Goal: Task Accomplishment & Management: Complete application form

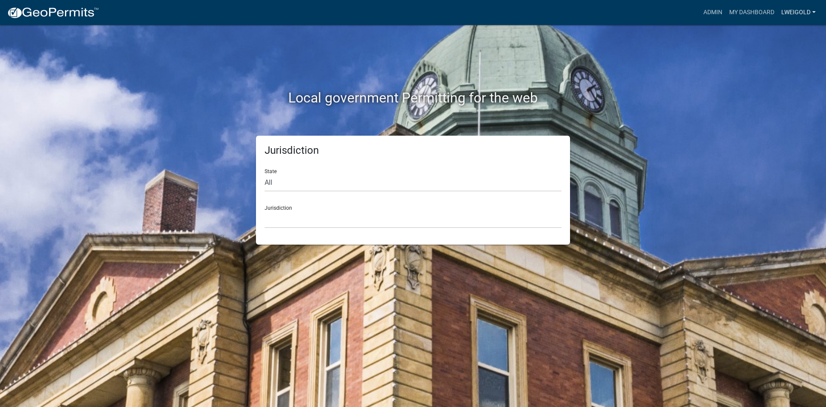
click at [781, 12] on link "lweigold" at bounding box center [798, 12] width 41 height 16
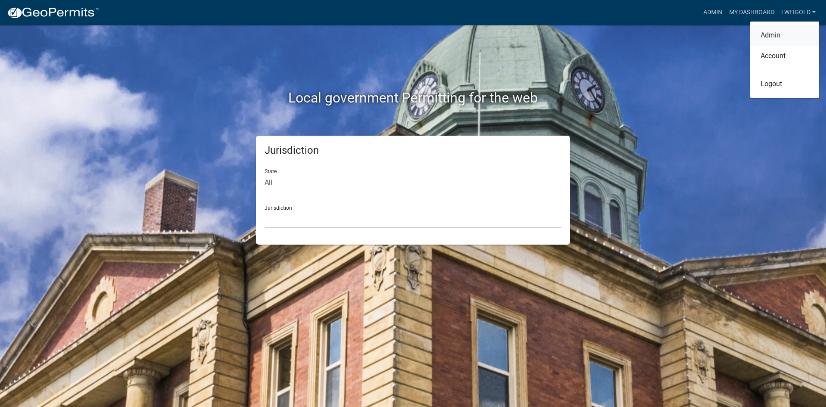
click at [777, 36] on link "Admin" at bounding box center [784, 35] width 69 height 21
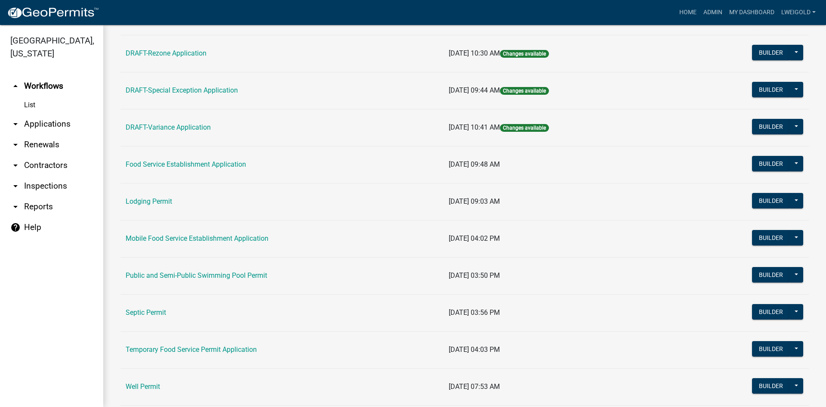
scroll to position [387, 0]
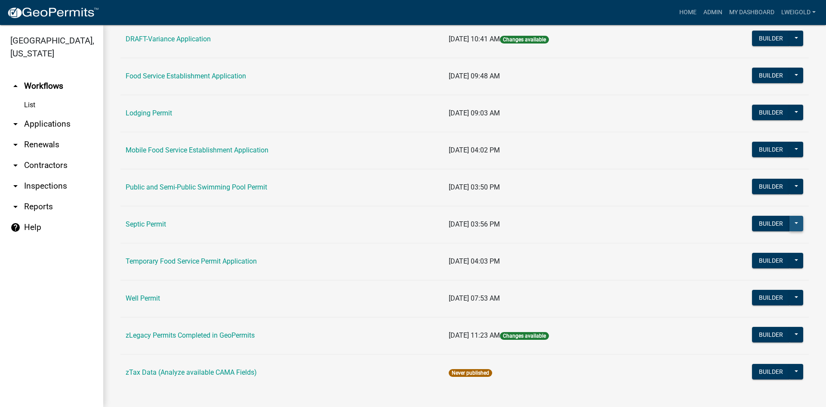
click at [792, 225] on button at bounding box center [797, 223] width 14 height 15
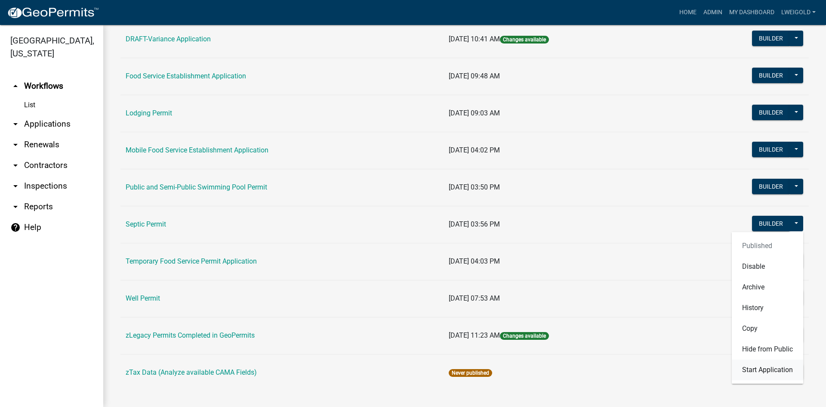
click at [743, 372] on button "Start Application" at bounding box center [767, 369] width 71 height 21
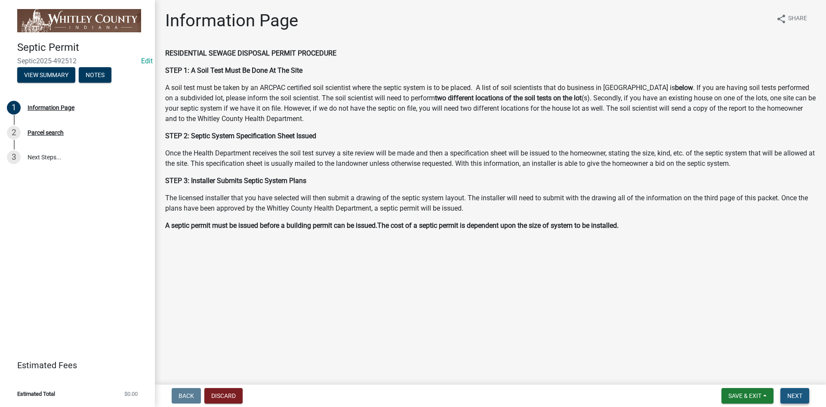
click at [798, 396] on span "Next" at bounding box center [794, 395] width 15 height 7
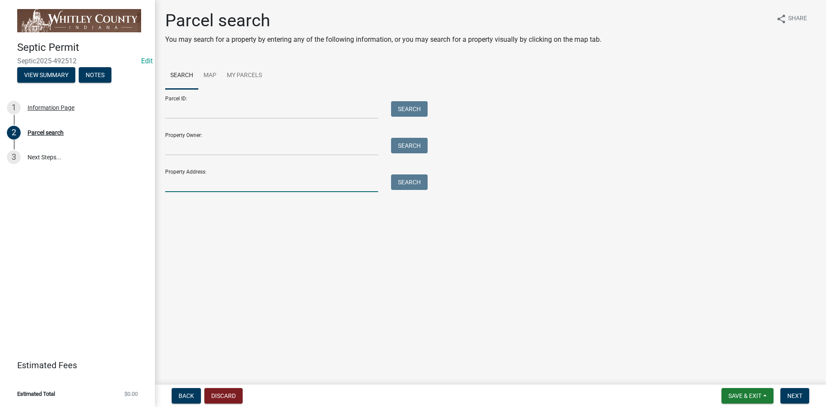
click at [195, 182] on input "Property Address:" at bounding box center [271, 183] width 213 height 18
type input "6561 E"
click at [413, 183] on button "Search" at bounding box center [409, 181] width 37 height 15
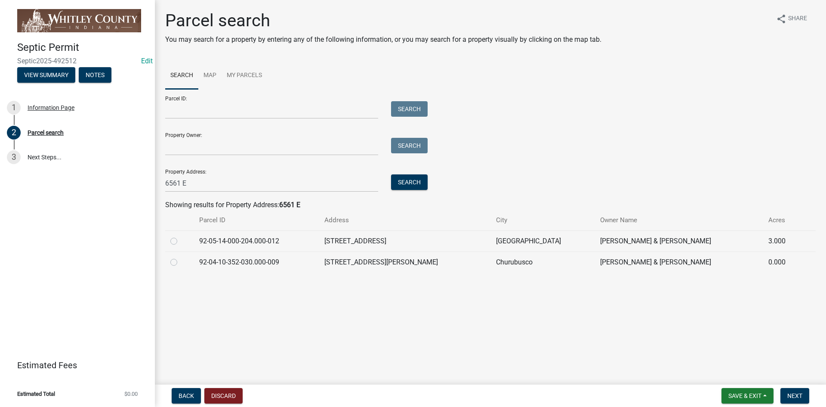
click at [181, 236] on label at bounding box center [181, 236] width 0 height 0
click at [181, 241] on input "radio" at bounding box center [184, 239] width 6 height 6
radio input "true"
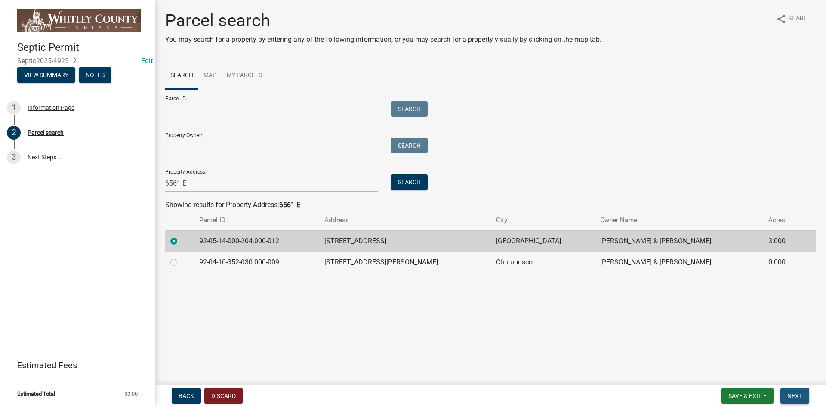
click at [801, 395] on span "Next" at bounding box center [794, 395] width 15 height 7
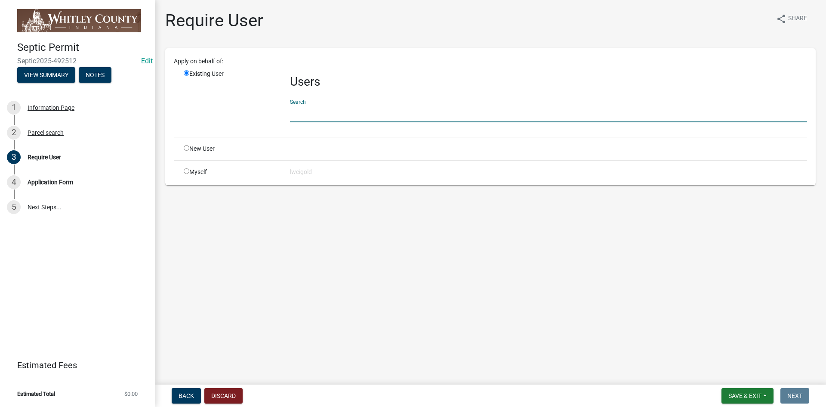
click at [303, 118] on input "text" at bounding box center [548, 114] width 517 height 18
type input "WhitleyH"
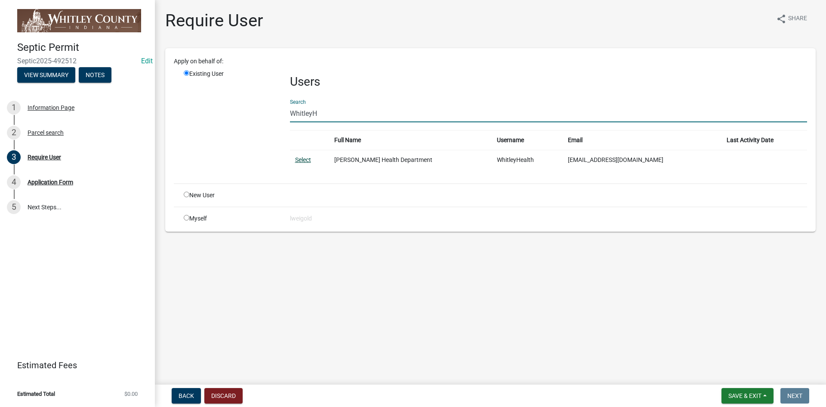
click at [303, 160] on link "Select" at bounding box center [303, 159] width 16 height 7
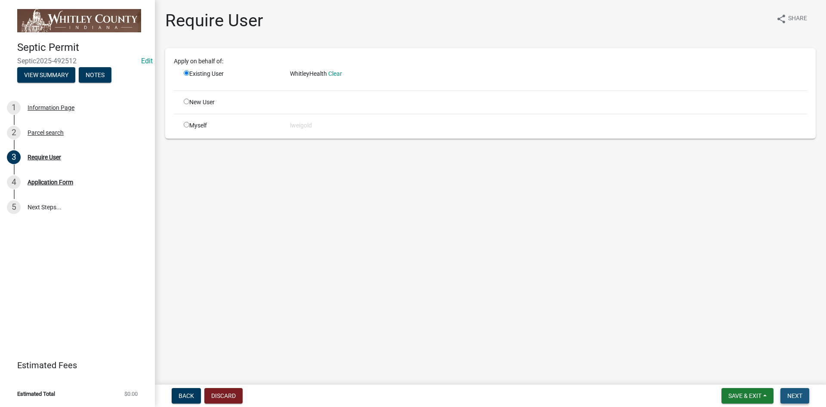
click at [804, 399] on button "Next" at bounding box center [795, 395] width 29 height 15
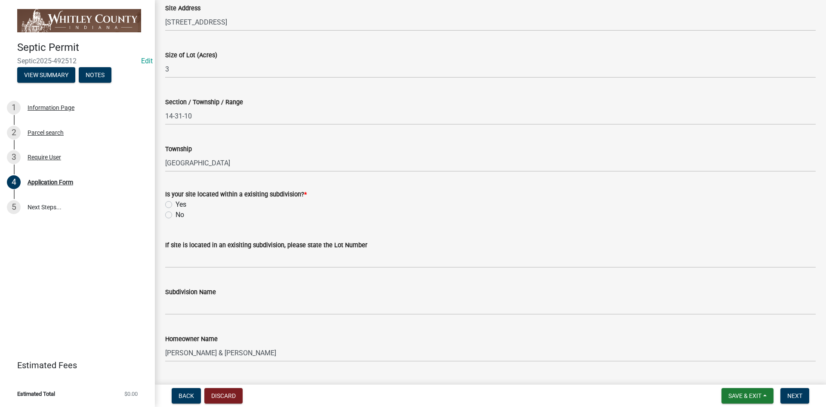
scroll to position [129, 0]
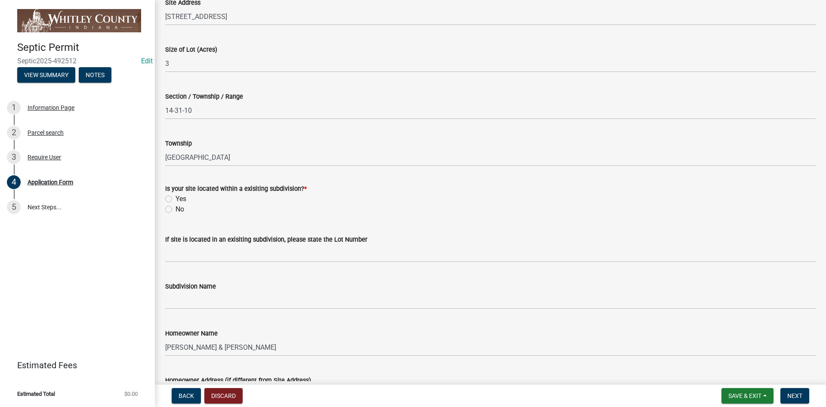
click at [163, 210] on div "Is your site located within a exisiting subdivision? * Yes No" at bounding box center [491, 193] width 664 height 41
click at [176, 210] on label "No" at bounding box center [180, 209] width 9 height 10
click at [176, 210] on input "No" at bounding box center [179, 207] width 6 height 6
radio input "true"
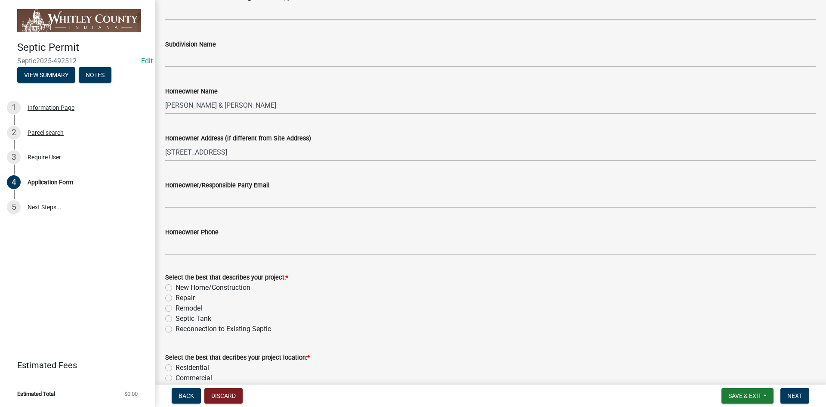
scroll to position [387, 0]
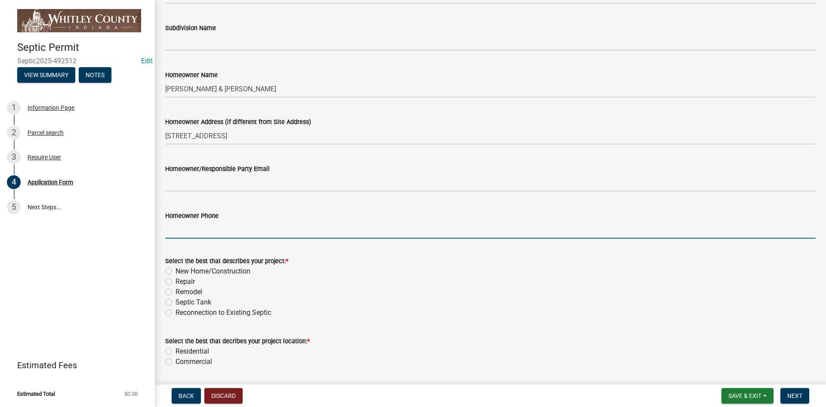
click at [169, 231] on input "Homeowner Phone" at bounding box center [490, 230] width 651 height 18
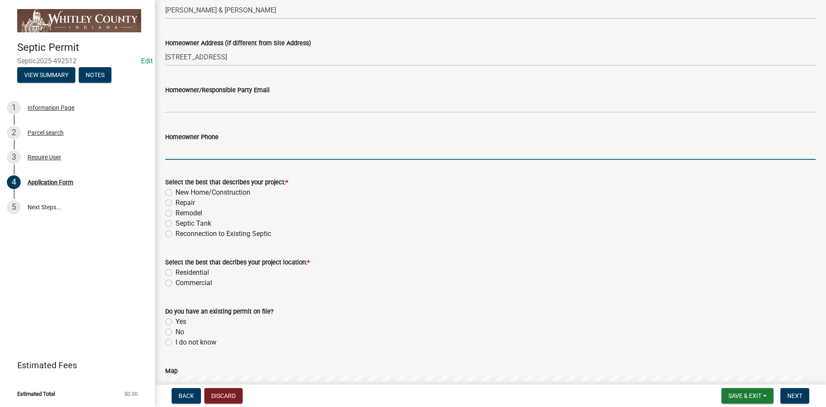
scroll to position [473, 0]
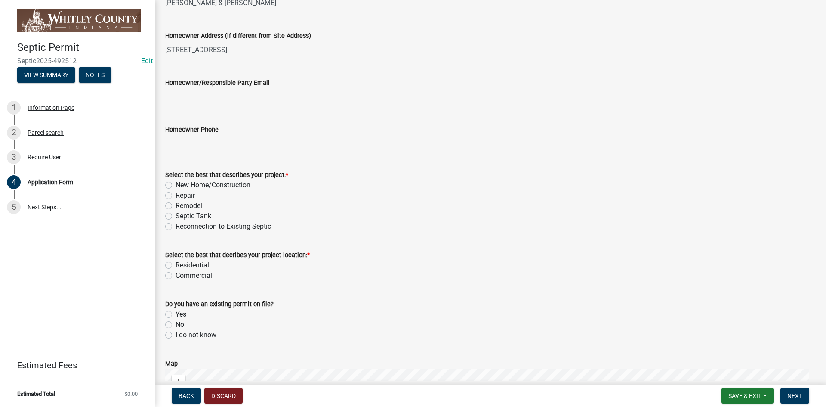
click at [176, 186] on label "New Home/Construction" at bounding box center [213, 185] width 75 height 10
click at [176, 185] on input "New Home/Construction" at bounding box center [179, 183] width 6 height 6
radio input "true"
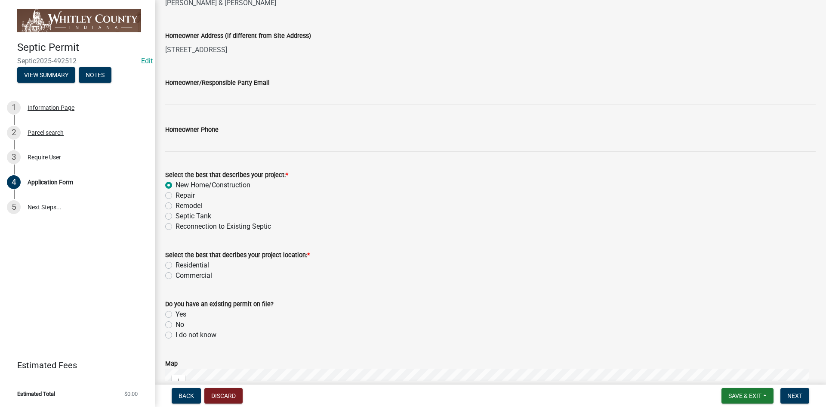
click at [176, 264] on label "Residential" at bounding box center [193, 265] width 34 height 10
click at [176, 264] on input "Residential" at bounding box center [179, 263] width 6 height 6
radio input "true"
click at [176, 325] on label "No" at bounding box center [180, 324] width 9 height 10
click at [176, 325] on input "No" at bounding box center [179, 322] width 6 height 6
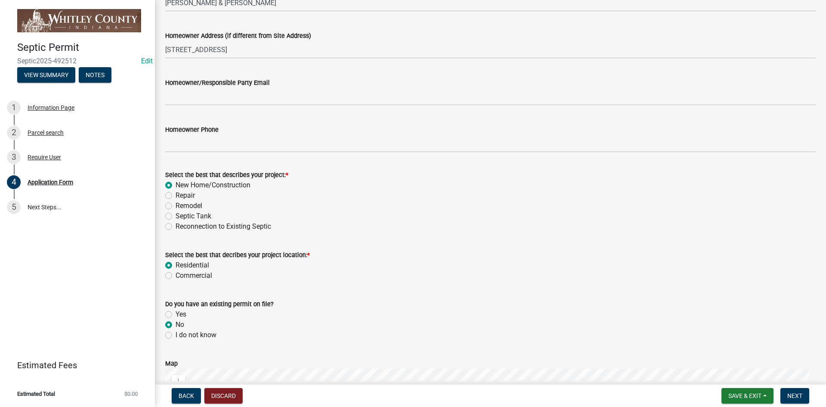
radio input "true"
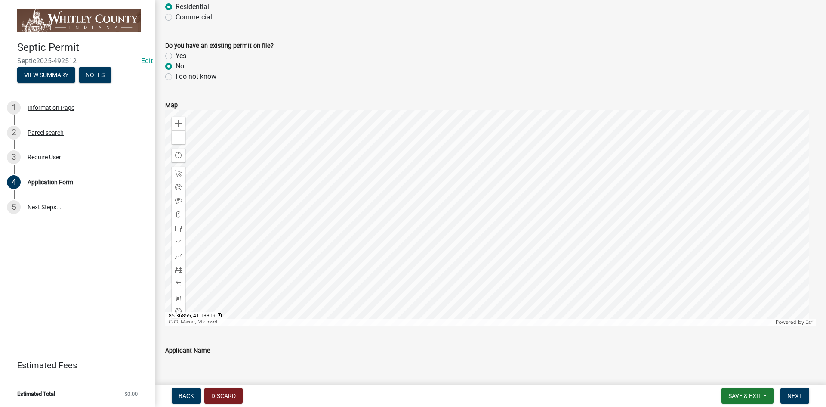
scroll to position [904, 0]
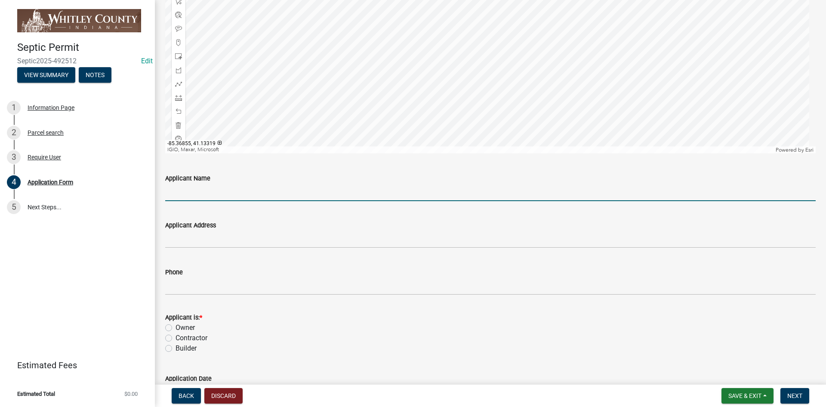
click at [174, 195] on input "Applicant Name" at bounding box center [490, 192] width 651 height 18
type input "[PERSON_NAME]"
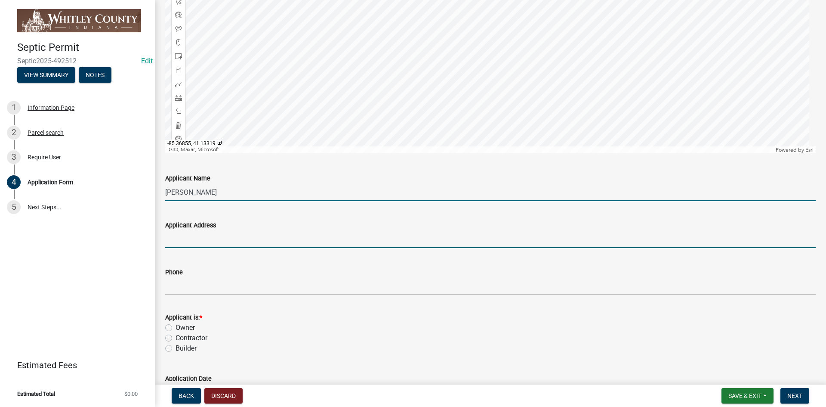
click at [174, 238] on input "Applicant Address" at bounding box center [490, 239] width 651 height 18
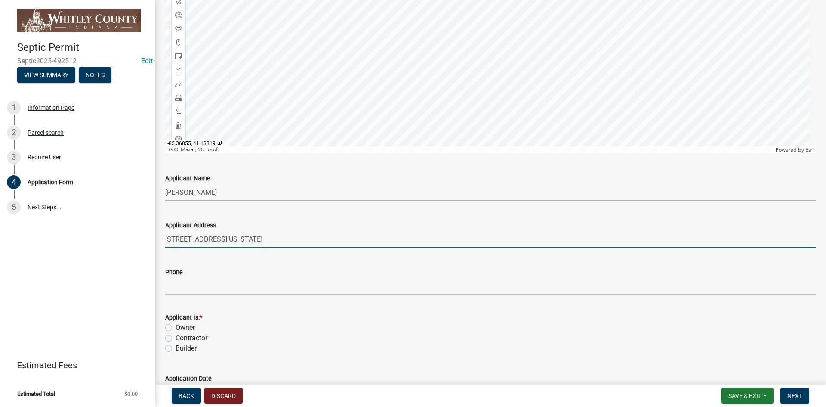
type input "[STREET_ADDRESS][US_STATE]"
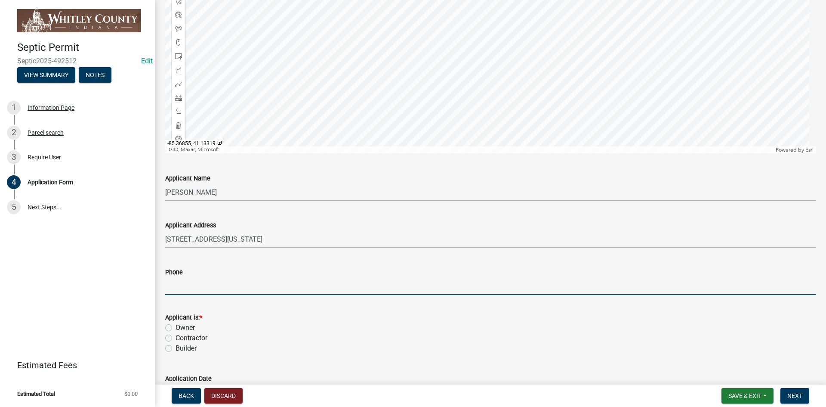
click at [178, 290] on input "Phone" at bounding box center [490, 286] width 651 height 18
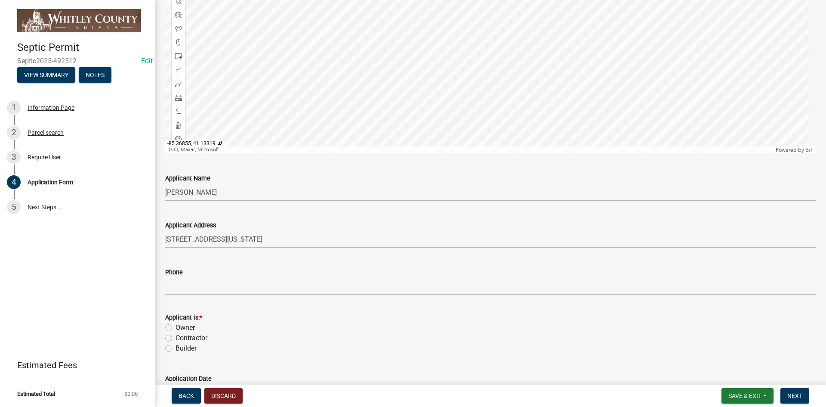
click at [176, 326] on label "Owner" at bounding box center [185, 327] width 19 height 10
click at [176, 326] on input "Owner" at bounding box center [179, 325] width 6 height 6
radio input "true"
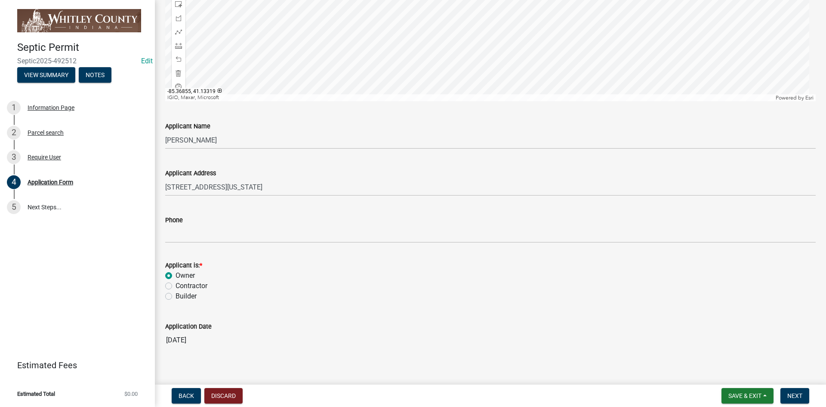
scroll to position [964, 0]
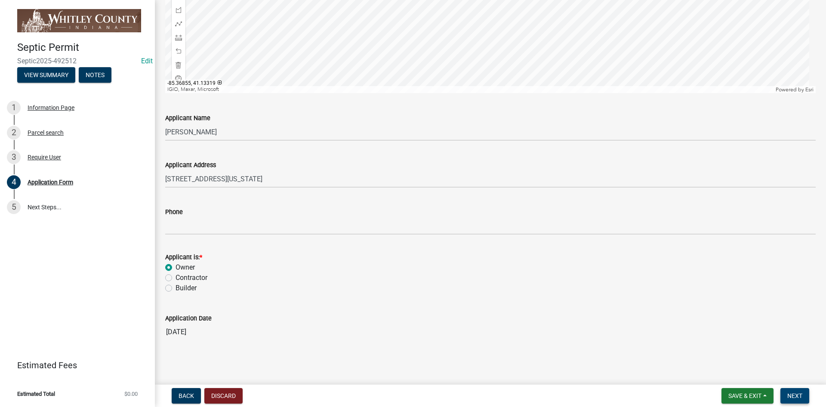
click at [800, 395] on span "Next" at bounding box center [794, 395] width 15 height 7
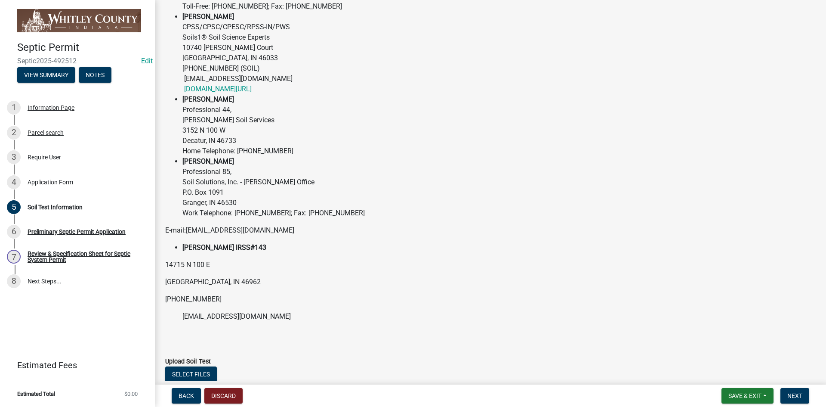
scroll to position [195, 0]
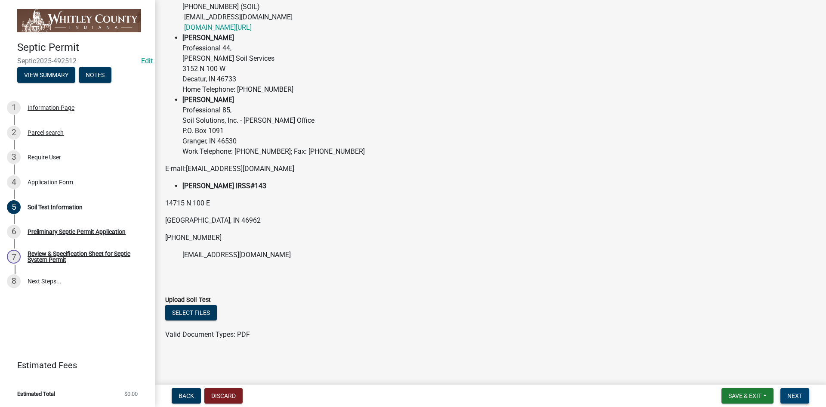
click at [796, 396] on span "Next" at bounding box center [794, 395] width 15 height 7
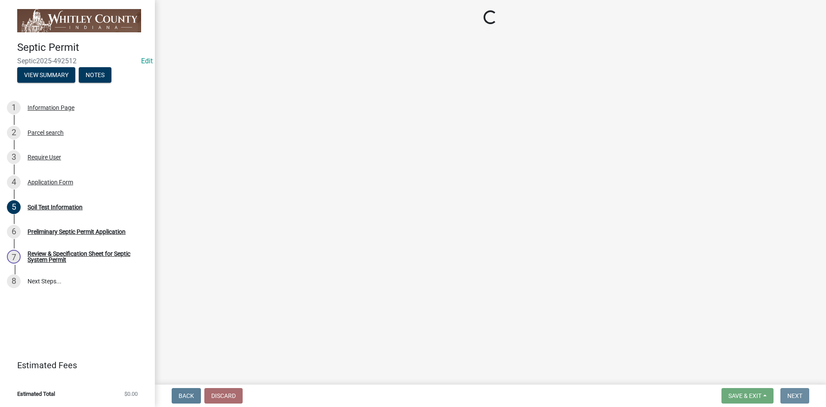
scroll to position [0, 0]
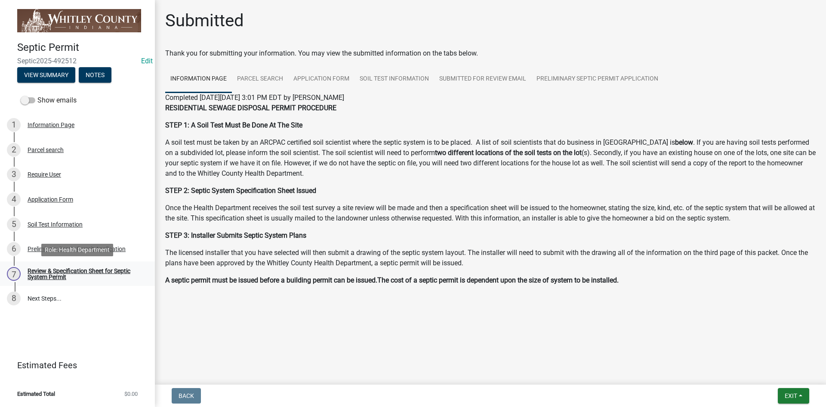
click at [28, 273] on div "Review & Specification Sheet for Septic System Permit" at bounding box center [85, 274] width 114 height 12
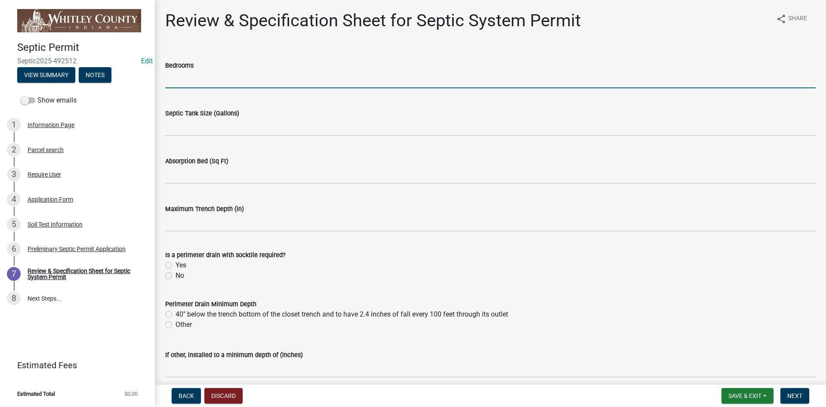
click at [167, 80] on input "text" at bounding box center [490, 80] width 651 height 18
type input "5"
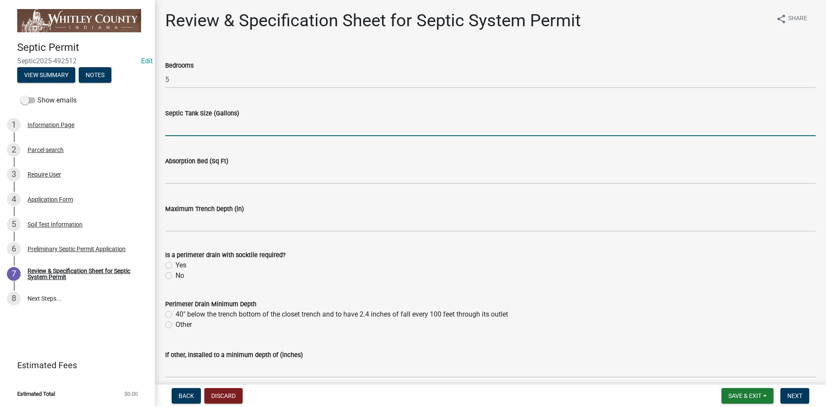
click at [167, 128] on input "text" at bounding box center [490, 127] width 651 height 18
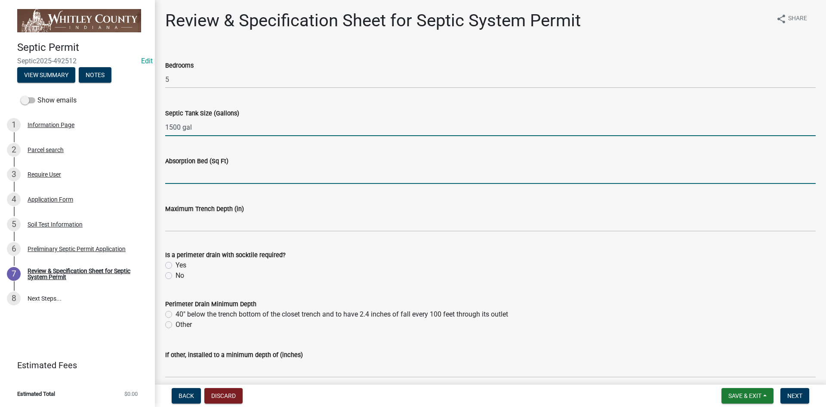
type input "1500"
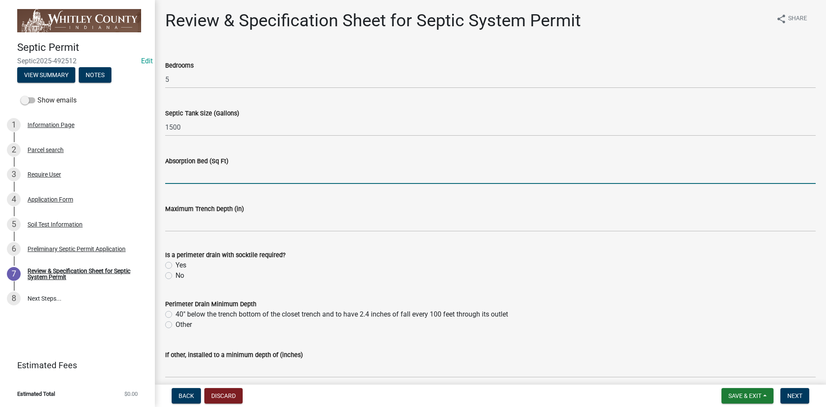
click at [175, 176] on input "text" at bounding box center [490, 175] width 651 height 18
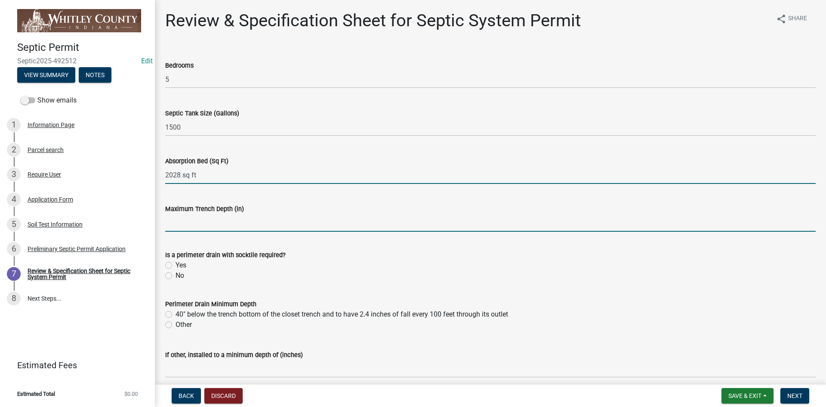
type input "2028"
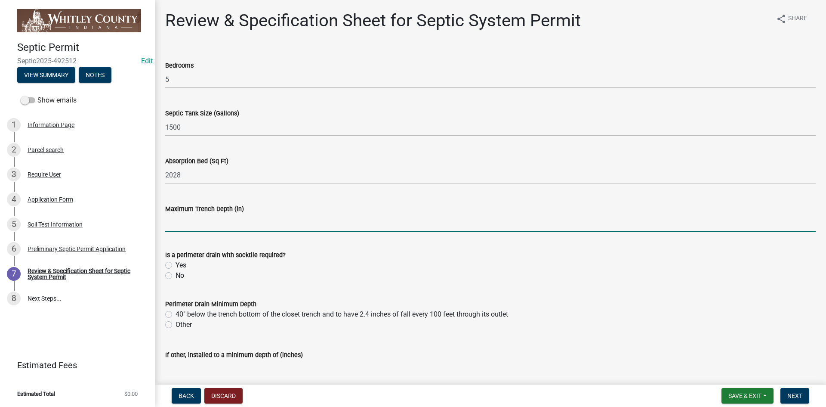
click at [172, 222] on input "text" at bounding box center [490, 223] width 651 height 18
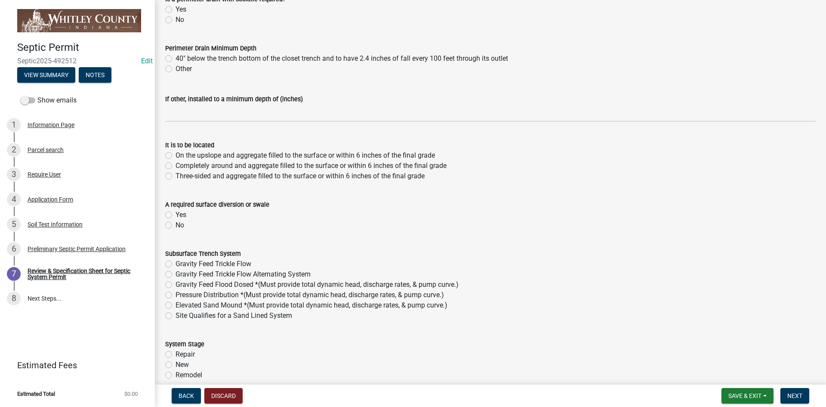
scroll to position [258, 0]
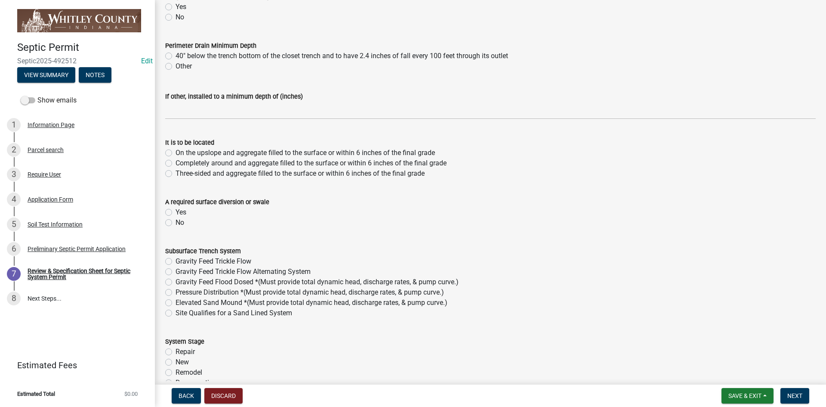
type input "0"
click at [176, 163] on label "Completely around and aggregate filled to the surface or within 6 inches of the…" at bounding box center [311, 163] width 271 height 10
click at [176, 163] on input "Completely around and aggregate filled to the surface or within 6 inches of the…" at bounding box center [179, 161] width 6 height 6
radio input "true"
click at [176, 211] on label "Yes" at bounding box center [181, 212] width 11 height 10
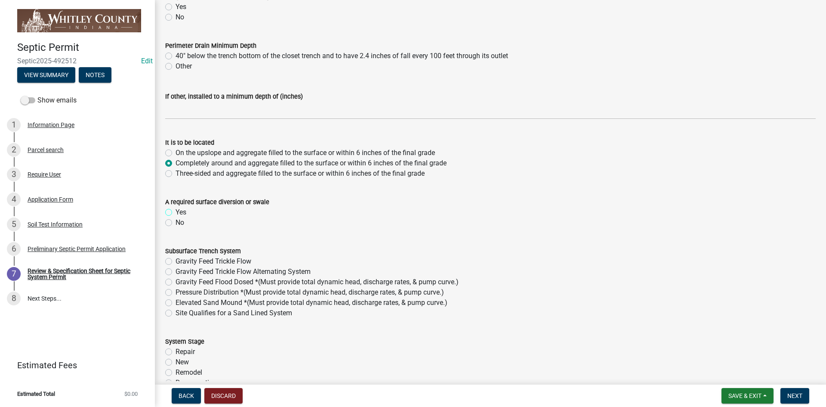
click at [176, 211] on input "Yes" at bounding box center [179, 210] width 6 height 6
radio input "true"
click at [176, 280] on label "Gravity Feed Flood Dosed *(Must provide total dynamic head, discharge rates, & …" at bounding box center [317, 282] width 283 height 10
click at [176, 280] on input "Gravity Feed Flood Dosed *(Must provide total dynamic head, discharge rates, & …" at bounding box center [179, 280] width 6 height 6
radio input "true"
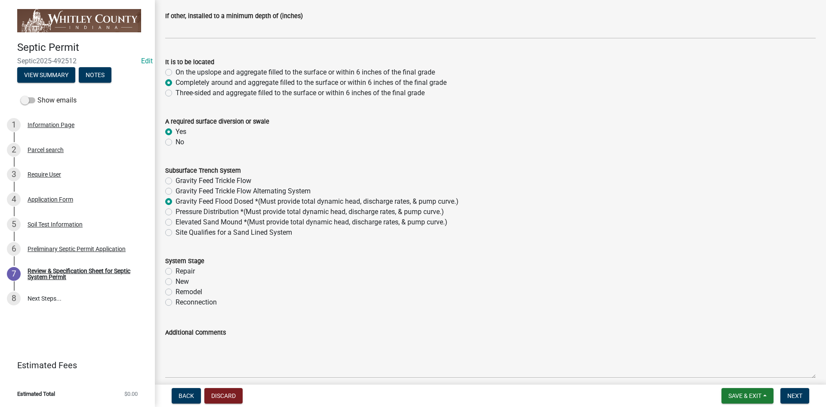
scroll to position [344, 0]
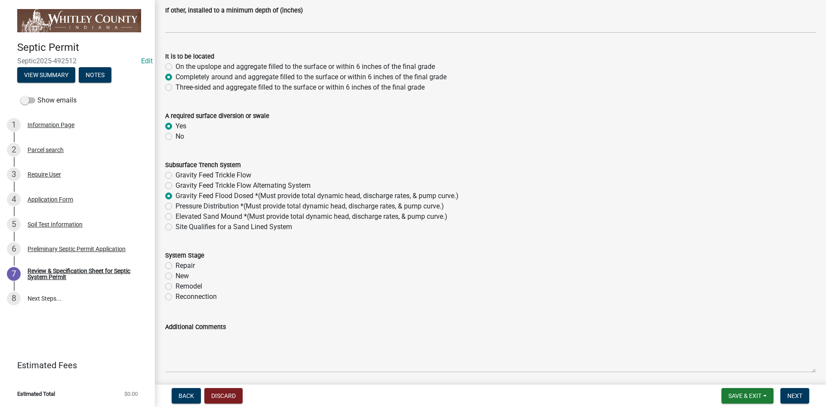
click at [176, 276] on label "New" at bounding box center [182, 276] width 13 height 10
click at [176, 276] on input "New" at bounding box center [179, 274] width 6 height 6
radio input "true"
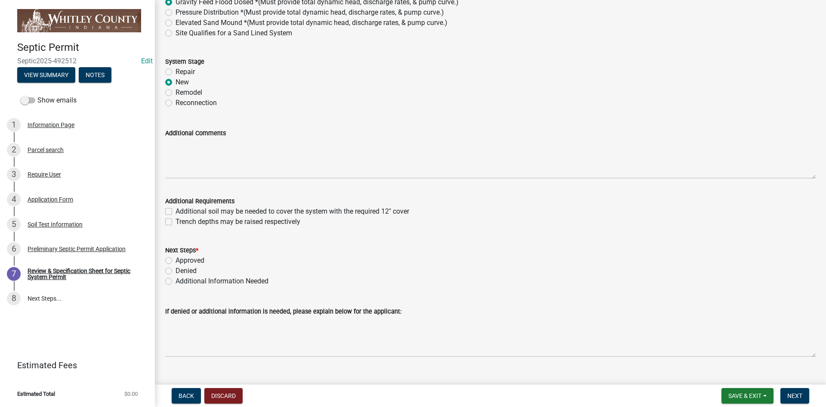
scroll to position [554, 0]
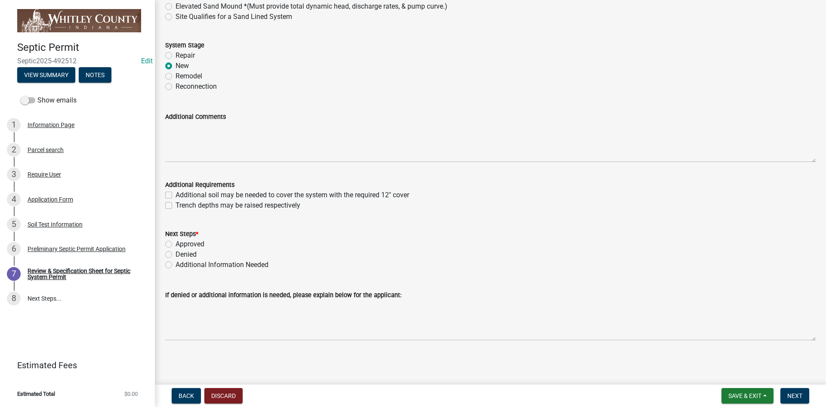
click at [176, 245] on label "Approved" at bounding box center [190, 244] width 29 height 10
click at [176, 244] on input "Approved" at bounding box center [179, 242] width 6 height 6
radio input "true"
click at [800, 397] on span "Next" at bounding box center [794, 395] width 15 height 7
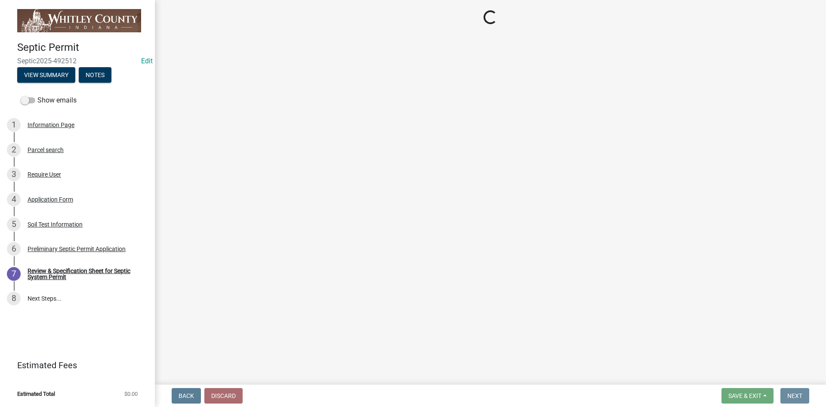
scroll to position [0, 0]
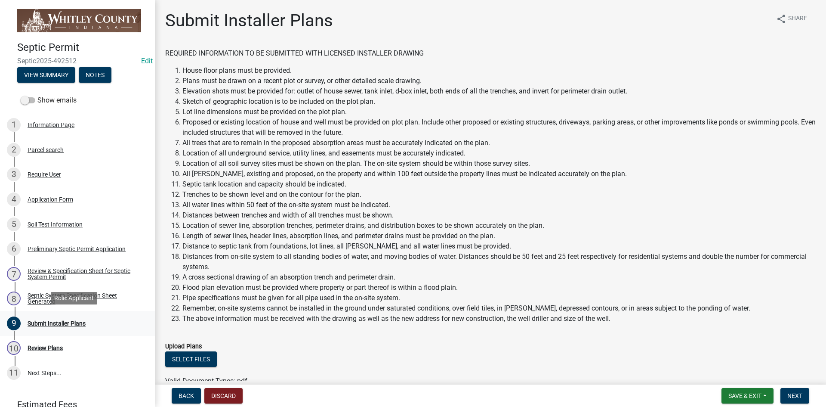
click at [75, 320] on div "Submit Installer Plans" at bounding box center [57, 323] width 58 height 6
click at [796, 398] on span "Next" at bounding box center [794, 395] width 15 height 7
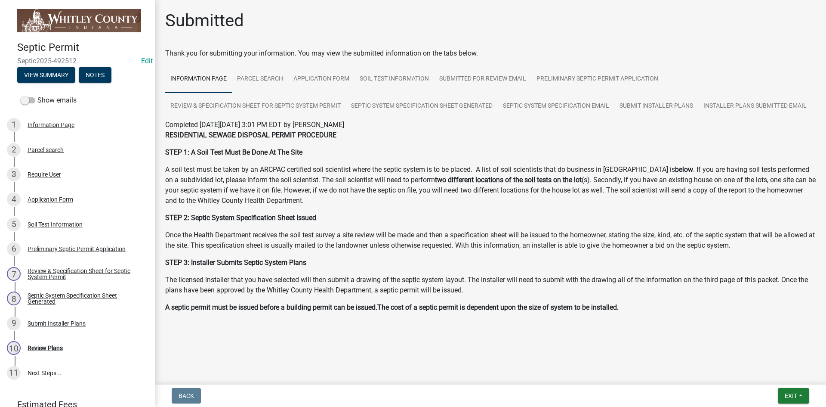
scroll to position [30, 0]
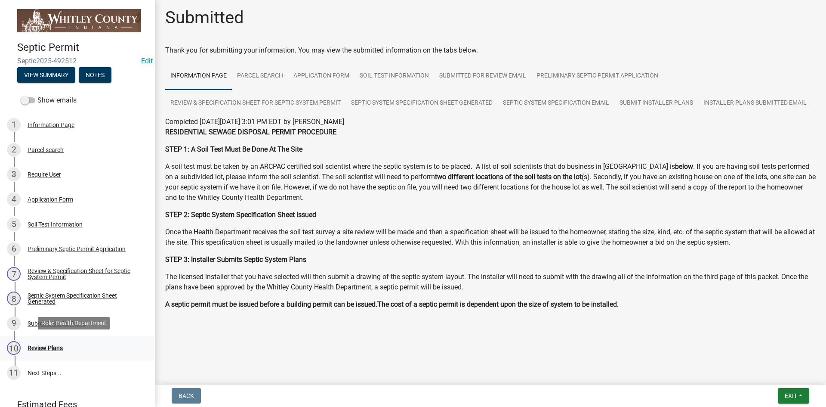
click at [46, 347] on div "Review Plans" at bounding box center [45, 348] width 35 height 6
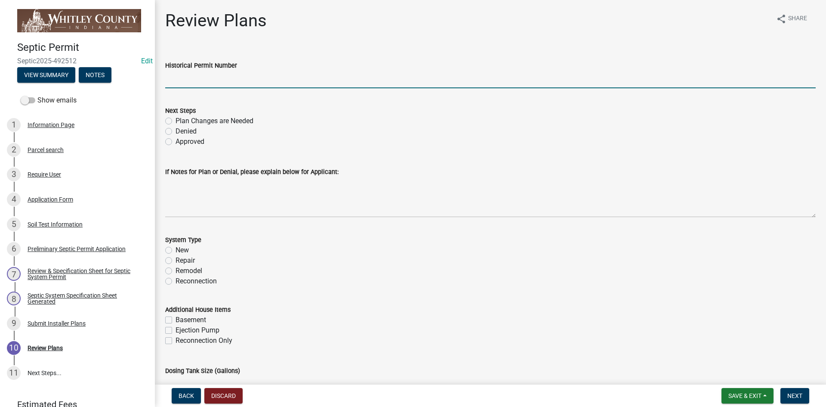
click at [168, 75] on input "Historical Permit Number" at bounding box center [490, 80] width 651 height 18
type input "7768"
click at [176, 139] on label "Approved" at bounding box center [190, 141] width 29 height 10
click at [176, 139] on input "Approved" at bounding box center [179, 139] width 6 height 6
radio input "true"
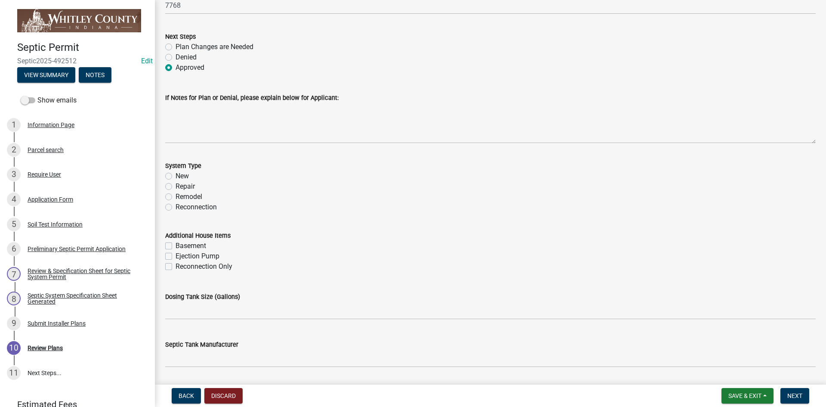
scroll to position [86, 0]
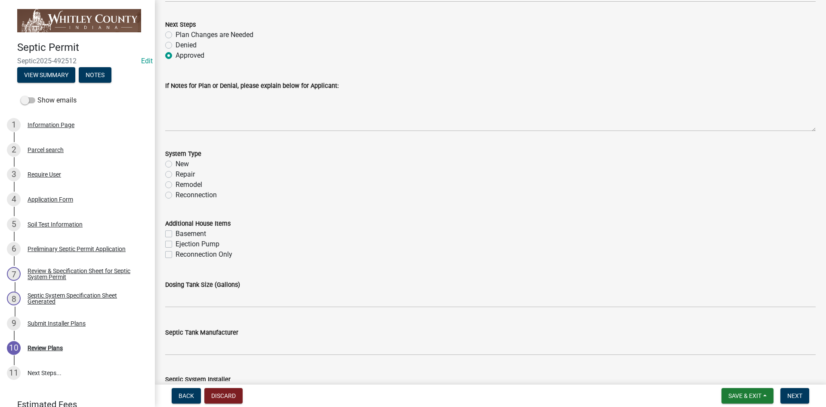
click at [176, 166] on label "New" at bounding box center [182, 164] width 13 height 10
click at [176, 164] on input "New" at bounding box center [179, 162] width 6 height 6
radio input "true"
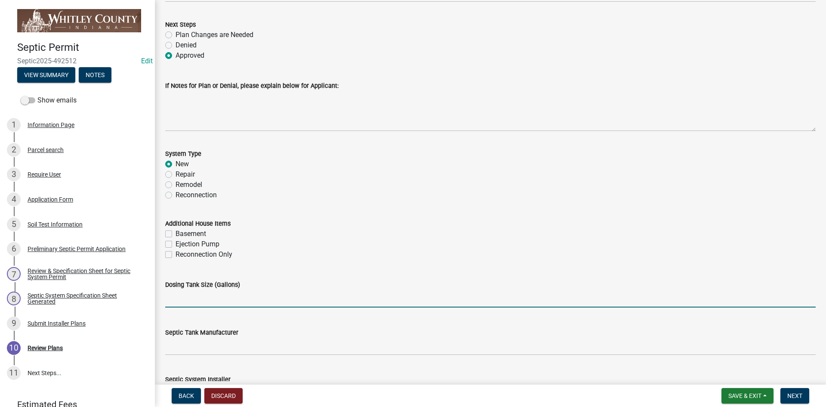
click at [178, 295] on input "text" at bounding box center [490, 299] width 651 height 18
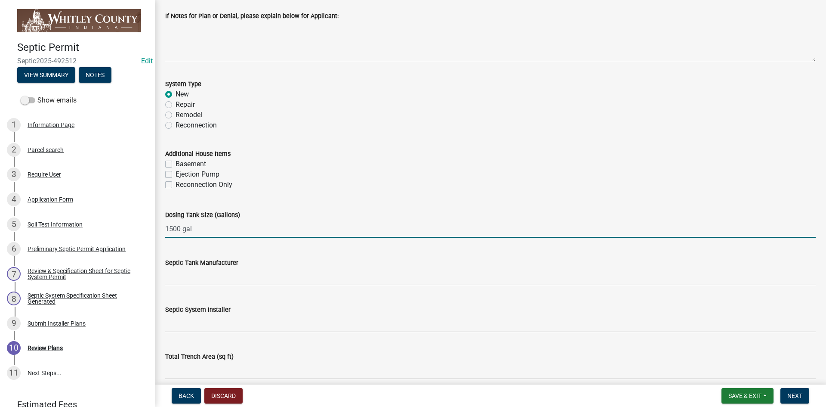
scroll to position [172, 0]
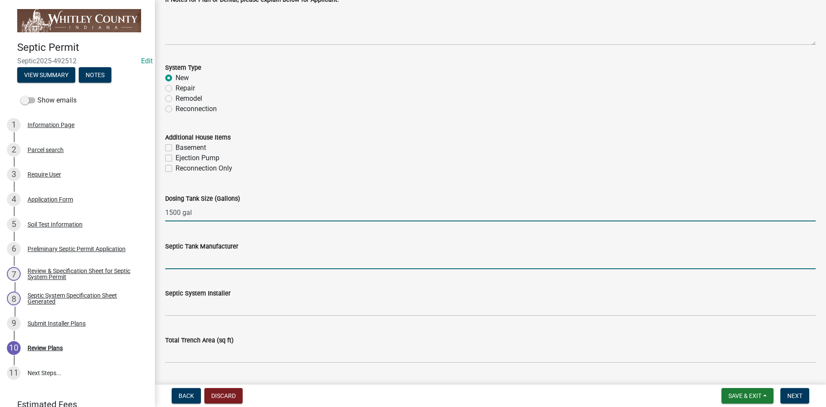
type input "1500"
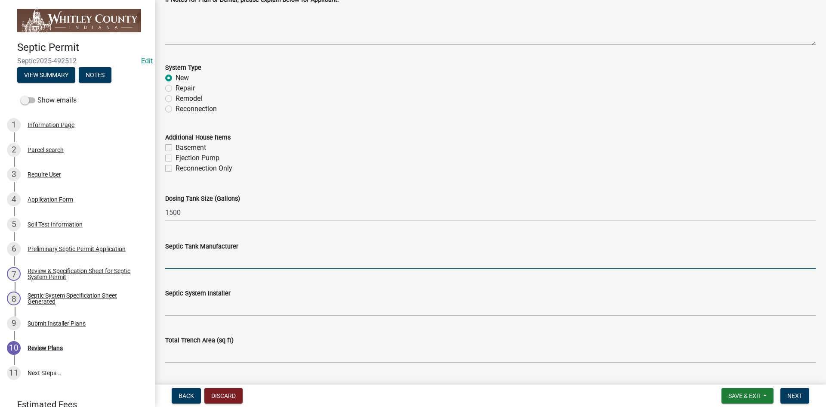
click at [183, 264] on input "Septic Tank Manufacturer" at bounding box center [490, 260] width 651 height 18
type input "Infritrator"
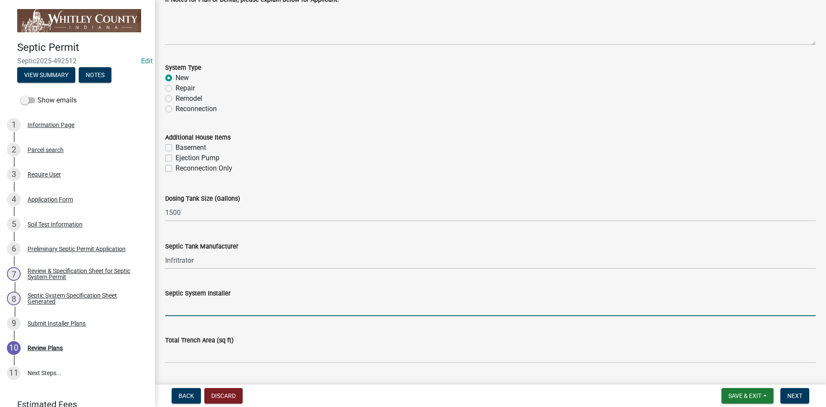
click at [174, 308] on input "Septic System Installer" at bounding box center [490, 307] width 651 height 18
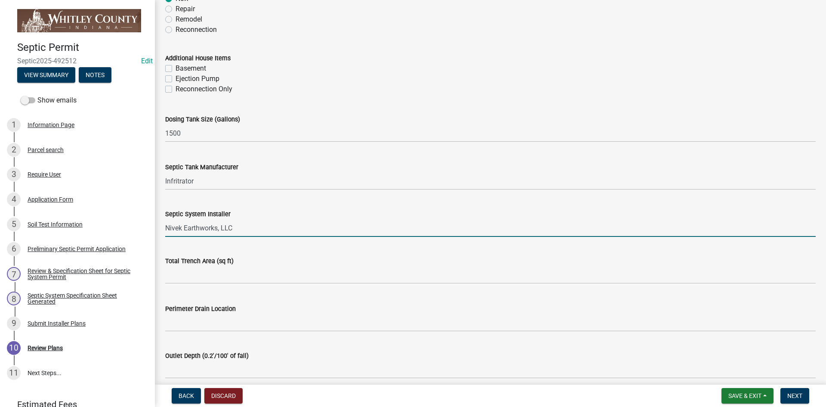
scroll to position [258, 0]
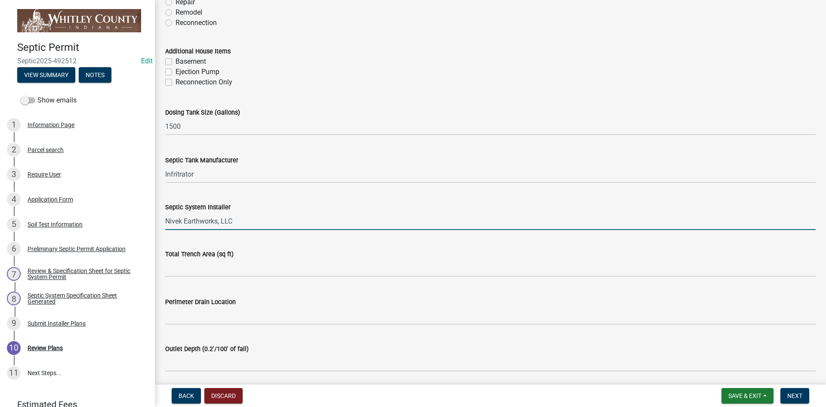
type input "Nivek Earthworks, LLC"
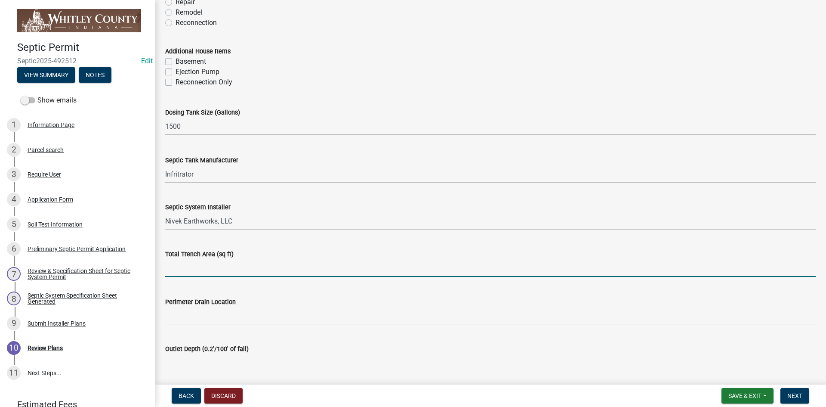
click at [181, 268] on input "text" at bounding box center [490, 268] width 651 height 18
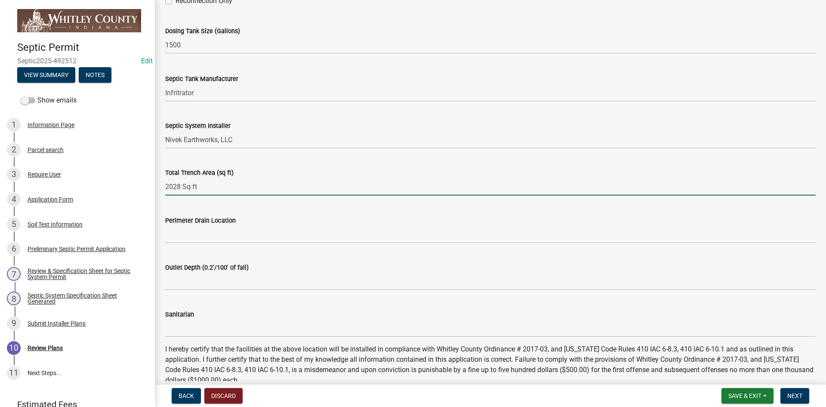
scroll to position [387, 0]
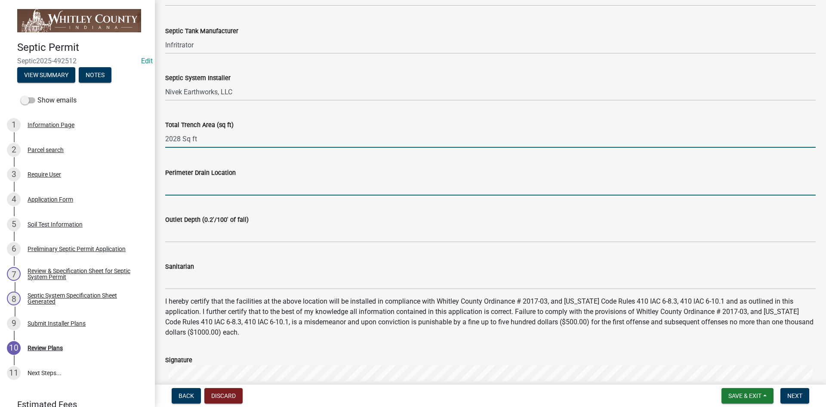
type input "2028"
click at [181, 187] on input "Perimeter Drain Location" at bounding box center [490, 187] width 651 height 18
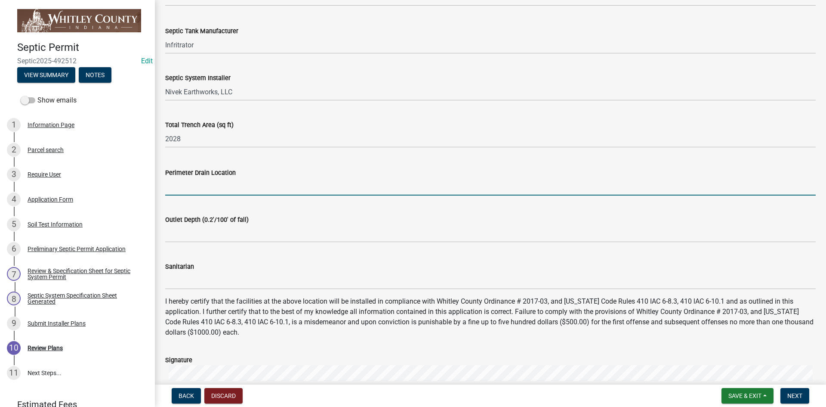
type input "Completely around"
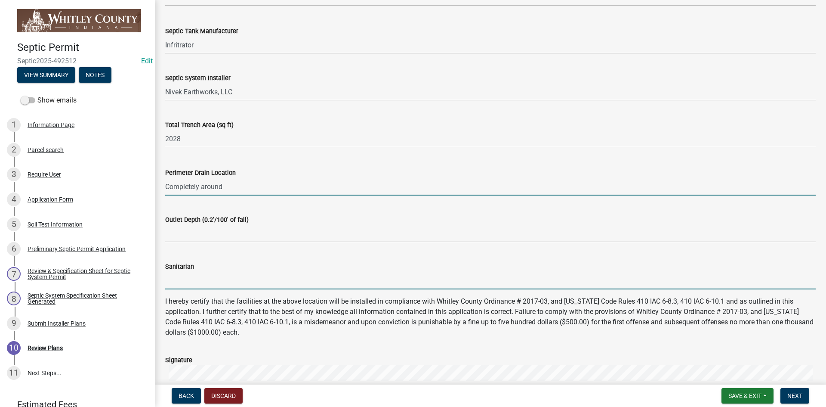
click at [178, 278] on input "Sanitarian" at bounding box center [490, 281] width 651 height 18
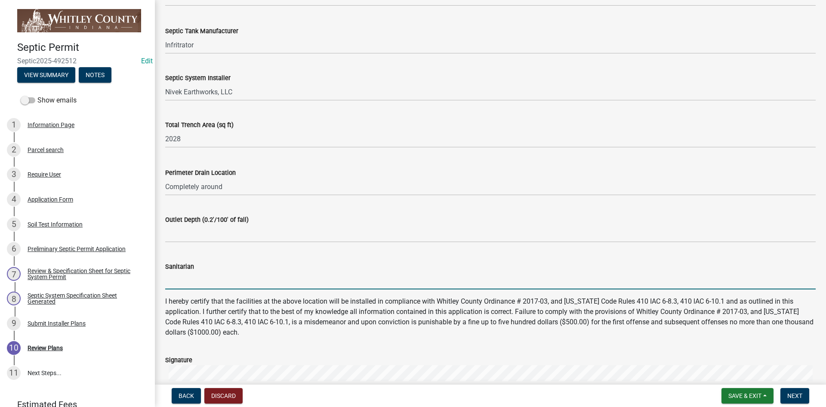
type input "[PERSON_NAME]"
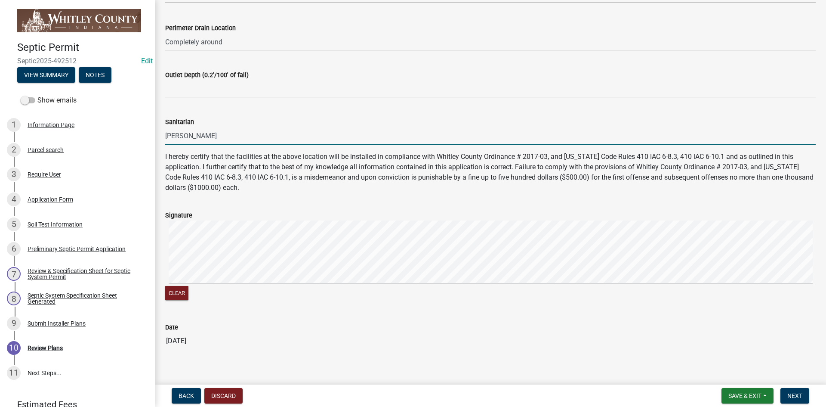
scroll to position [541, 0]
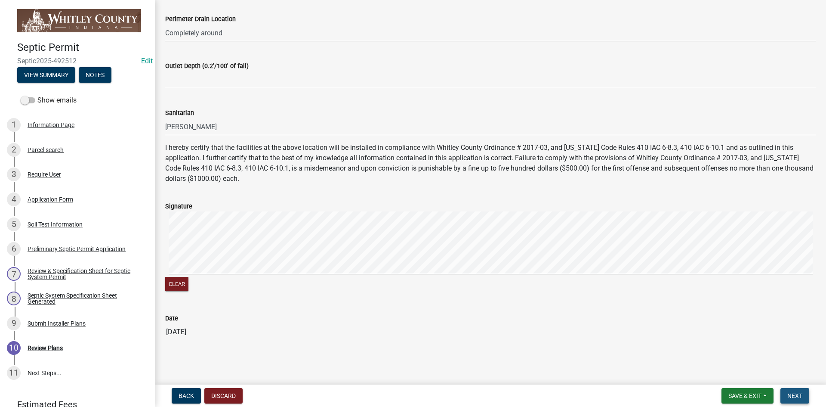
click at [800, 397] on span "Next" at bounding box center [794, 395] width 15 height 7
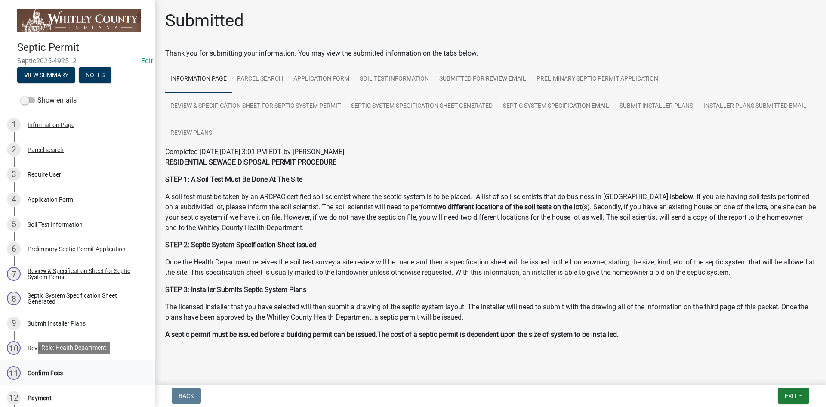
click at [38, 372] on div "Confirm Fees" at bounding box center [45, 373] width 35 height 6
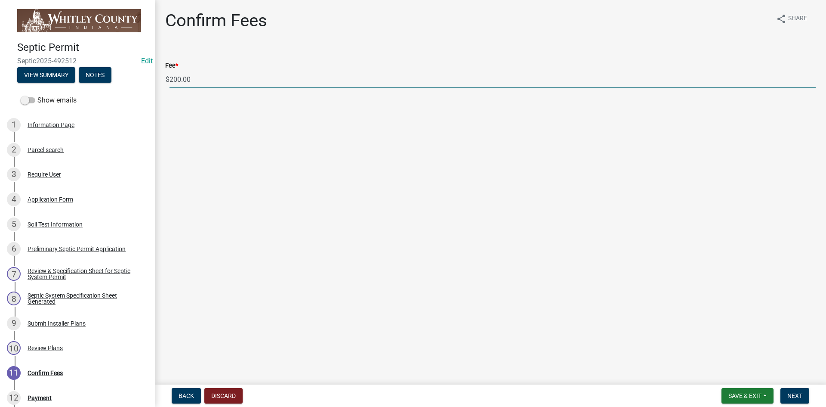
click at [195, 77] on input "200.00" at bounding box center [493, 80] width 646 height 18
type input "2"
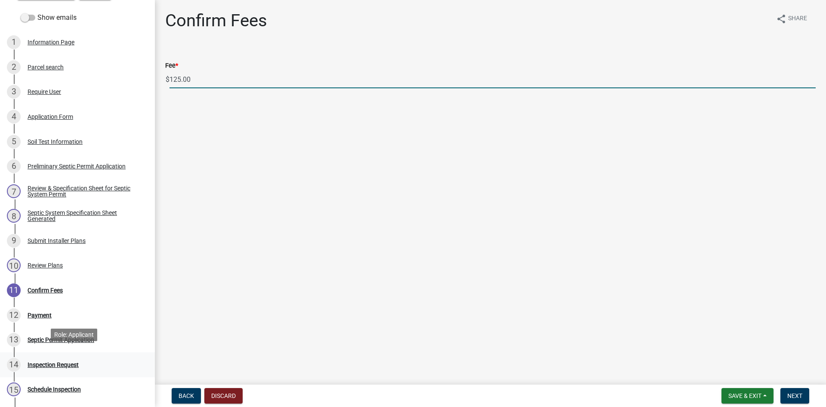
scroll to position [86, 0]
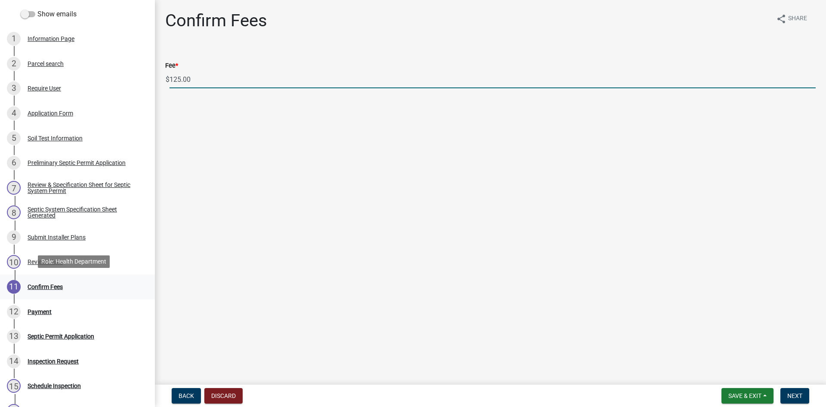
type input "125.00"
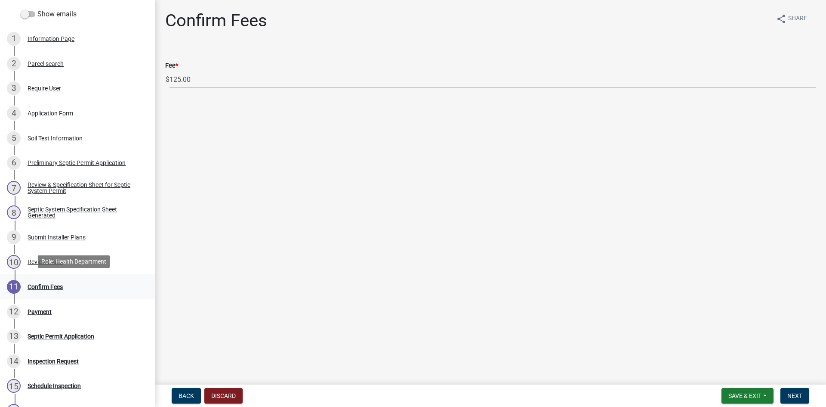
click at [53, 280] on div "11 Confirm Fees" at bounding box center [74, 287] width 134 height 14
click at [48, 286] on div "Confirm Fees" at bounding box center [45, 287] width 35 height 6
click at [793, 400] on button "Next" at bounding box center [795, 395] width 29 height 15
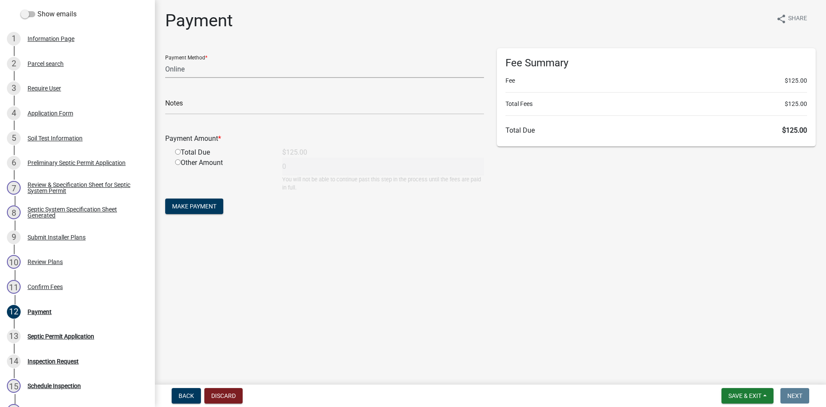
click at [181, 68] on select "Credit Card POS Check Cash Online" at bounding box center [324, 69] width 319 height 18
select select "1: 0"
click at [165, 60] on select "Credit Card POS Check Cash Online" at bounding box center [324, 69] width 319 height 18
click at [171, 108] on input "text" at bounding box center [324, 106] width 319 height 18
type input "2589"
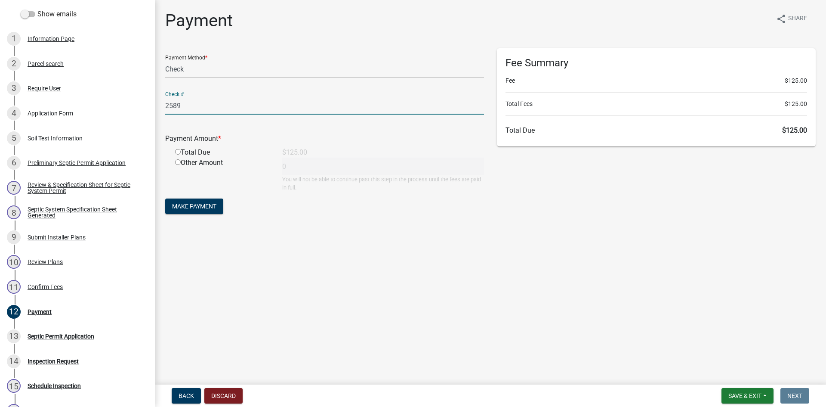
click at [179, 152] on input "radio" at bounding box center [178, 152] width 6 height 6
radio input "true"
type input "125"
click at [180, 205] on span "Make Payment" at bounding box center [194, 206] width 44 height 7
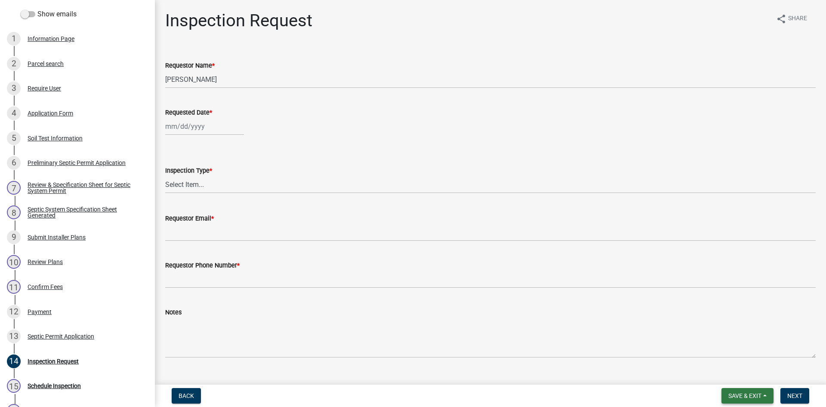
click at [750, 395] on span "Save & Exit" at bounding box center [745, 395] width 33 height 7
drag, startPoint x: 734, startPoint y: 375, endPoint x: 737, endPoint y: 363, distance: 11.9
click at [735, 371] on button "Save & Exit" at bounding box center [739, 373] width 69 height 21
